Goal: Information Seeking & Learning: Learn about a topic

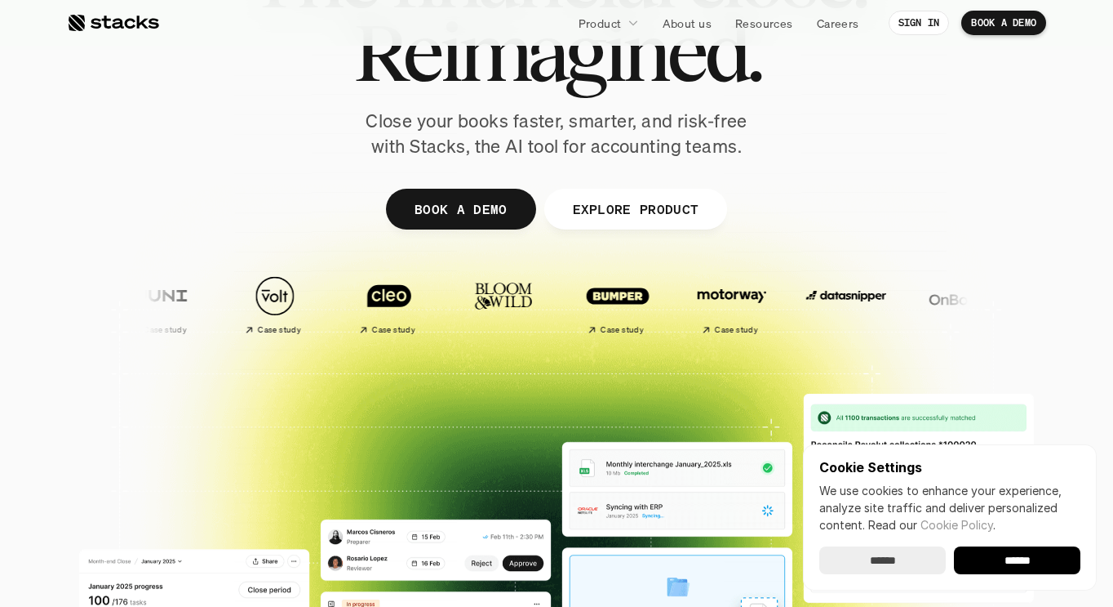
scroll to position [163, 0]
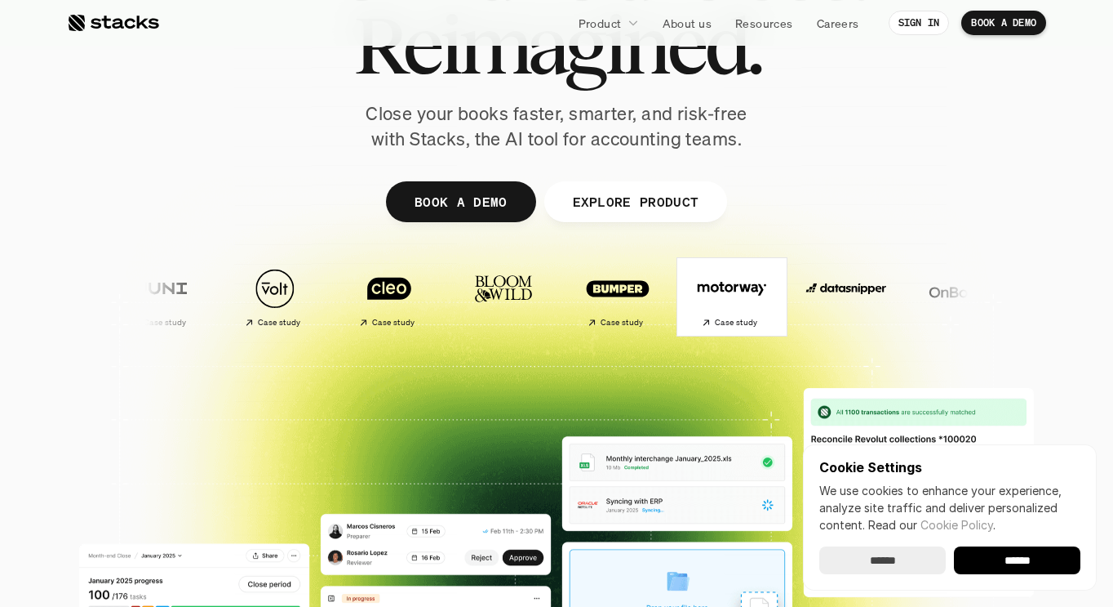
click at [714, 323] on h2 "Case study" at bounding box center [735, 323] width 43 height 10
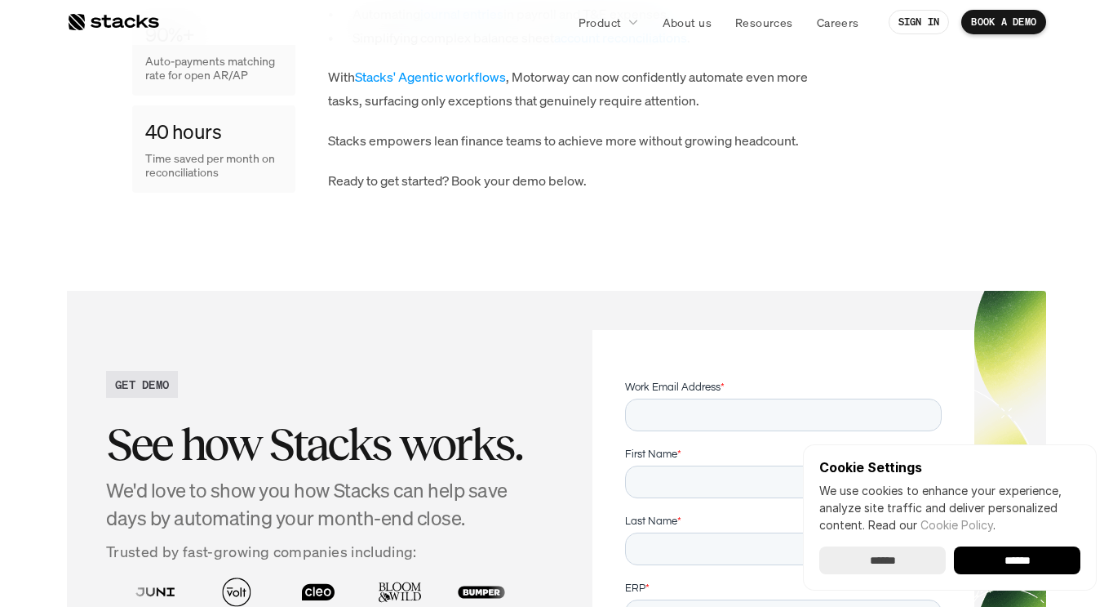
scroll to position [2434, 0]
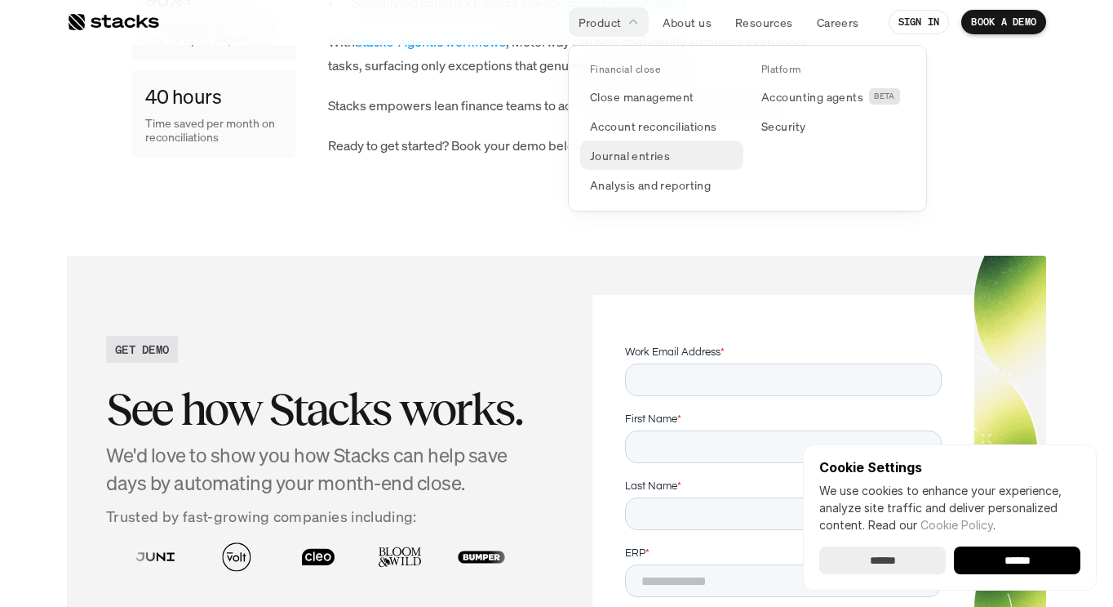
click at [627, 158] on p "Journal entries" at bounding box center [630, 155] width 80 height 17
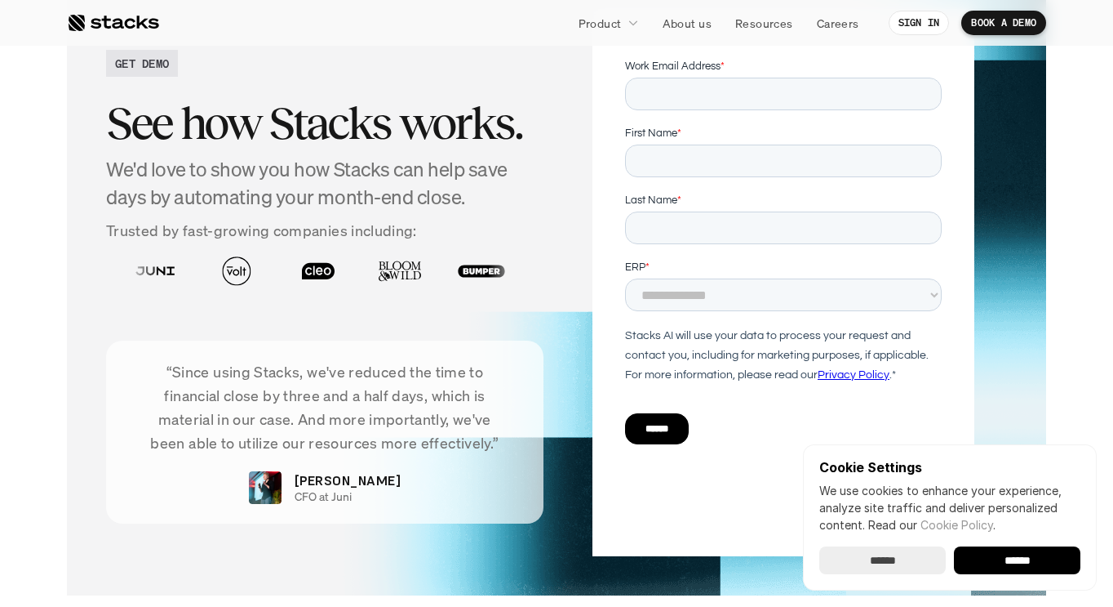
scroll to position [2966, 0]
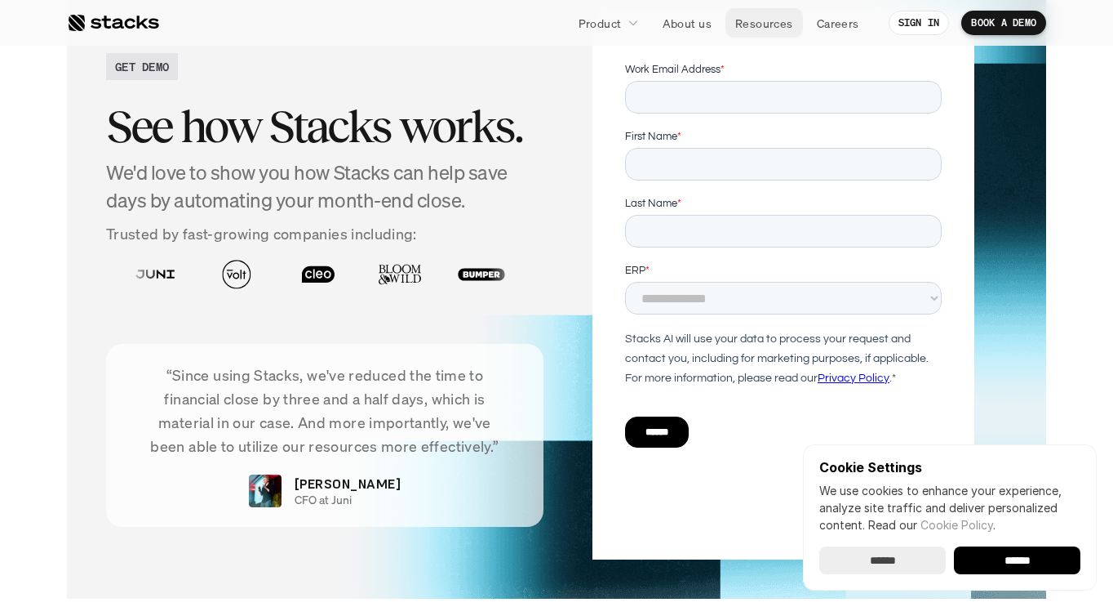
click at [766, 21] on p "Resources" at bounding box center [764, 23] width 58 height 17
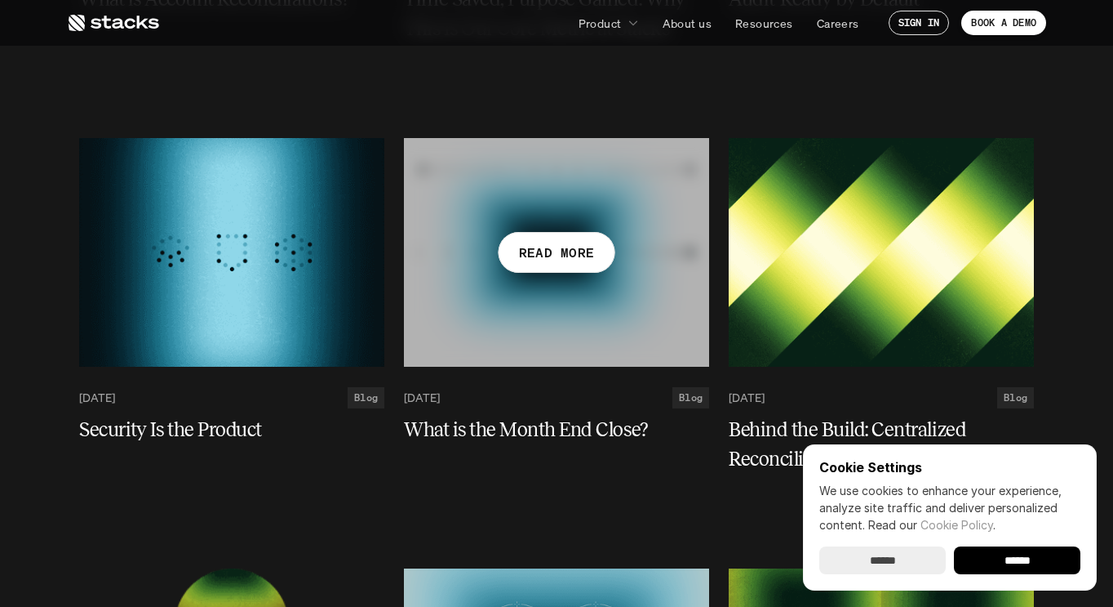
scroll to position [2509, 0]
